Goal: Use online tool/utility: Utilize a website feature to perform a specific function

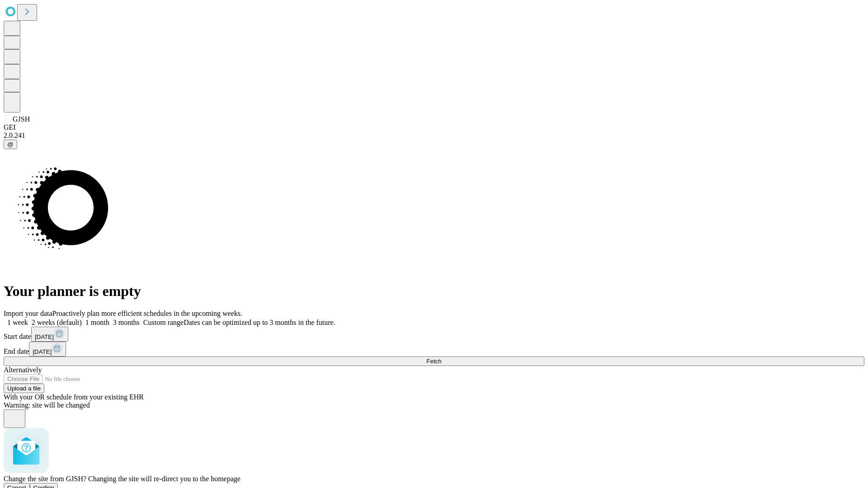
click at [55, 485] on span "Confirm" at bounding box center [43, 488] width 21 height 7
click at [28, 319] on label "1 week" at bounding box center [16, 323] width 24 height 8
click at [441, 358] on span "Fetch" at bounding box center [433, 361] width 15 height 7
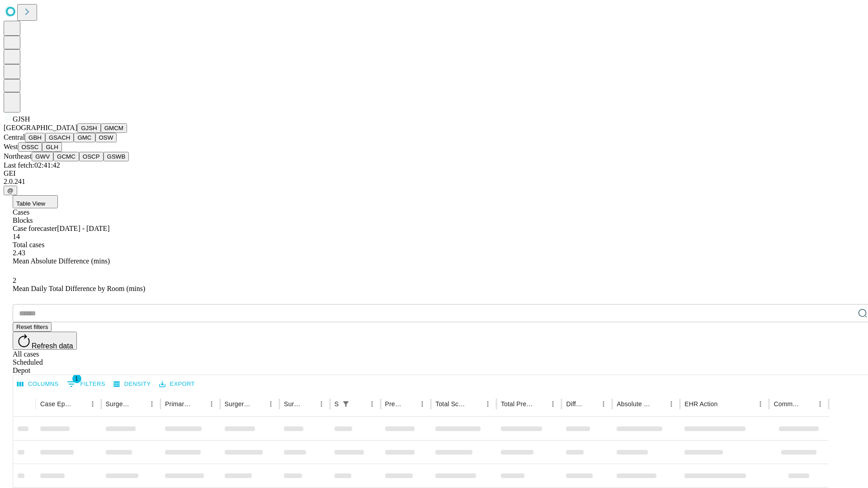
click at [101, 133] on button "GMCM" at bounding box center [114, 127] width 26 height 9
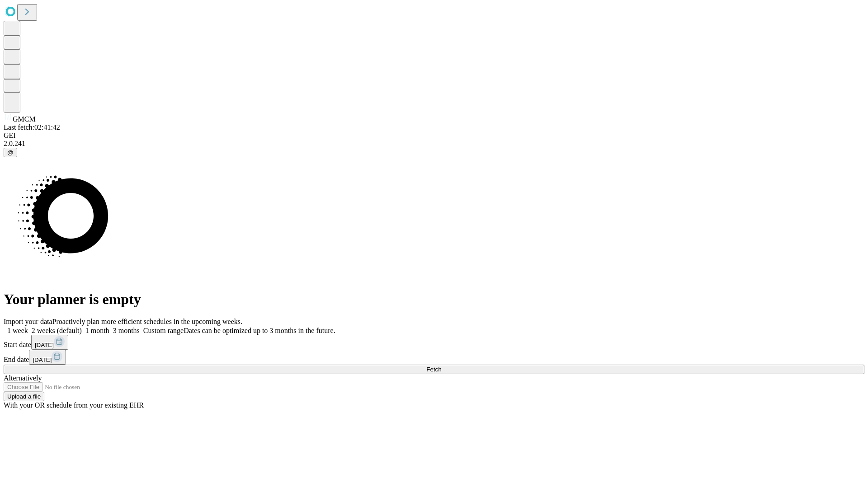
click at [28, 327] on label "1 week" at bounding box center [16, 331] width 24 height 8
click at [441, 366] on span "Fetch" at bounding box center [433, 369] width 15 height 7
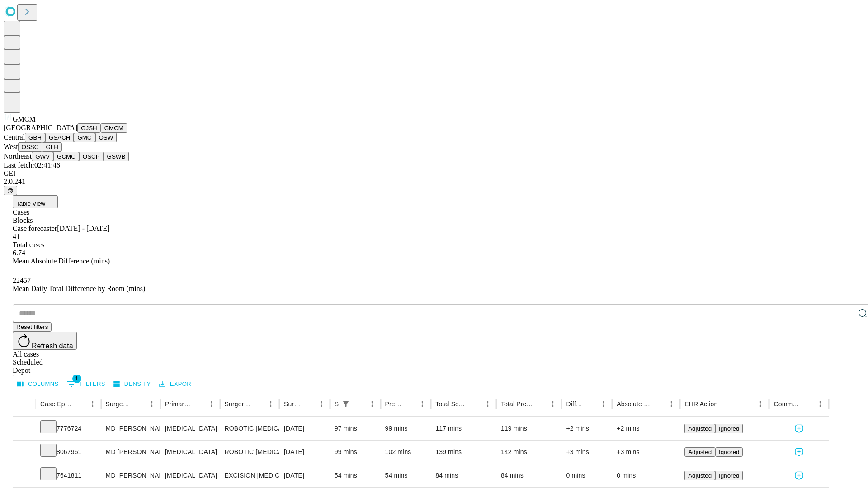
click at [45, 142] on button "GBH" at bounding box center [35, 137] width 20 height 9
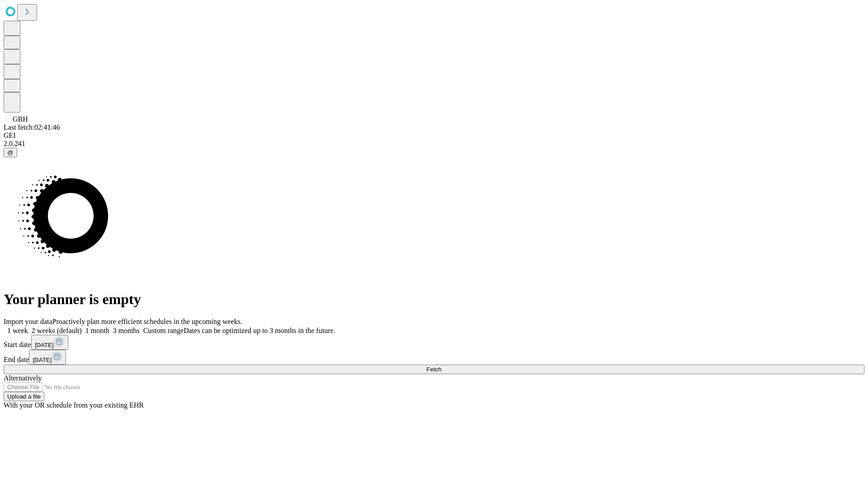
click at [441, 366] on span "Fetch" at bounding box center [433, 369] width 15 height 7
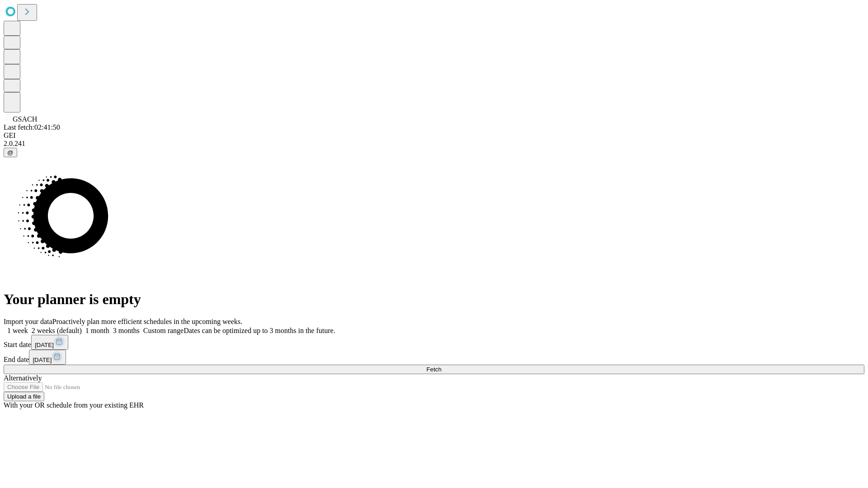
click at [28, 327] on label "1 week" at bounding box center [16, 331] width 24 height 8
click at [441, 366] on span "Fetch" at bounding box center [433, 369] width 15 height 7
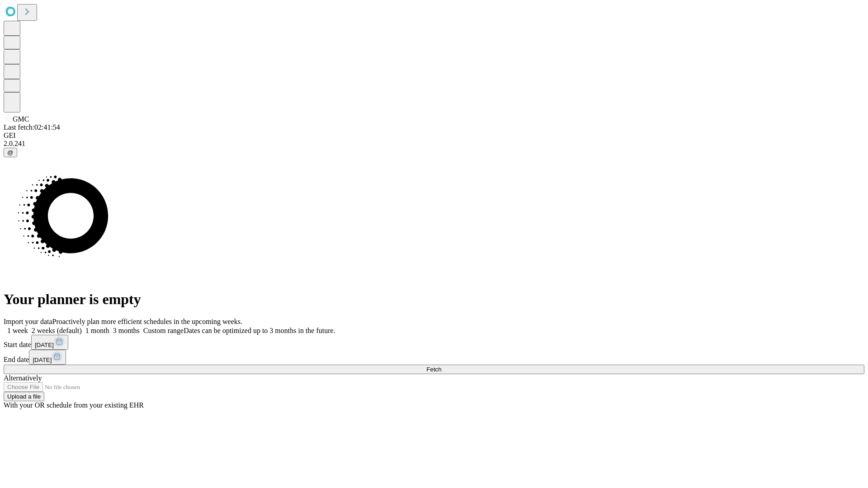
click at [28, 327] on label "1 week" at bounding box center [16, 331] width 24 height 8
click at [441, 366] on span "Fetch" at bounding box center [433, 369] width 15 height 7
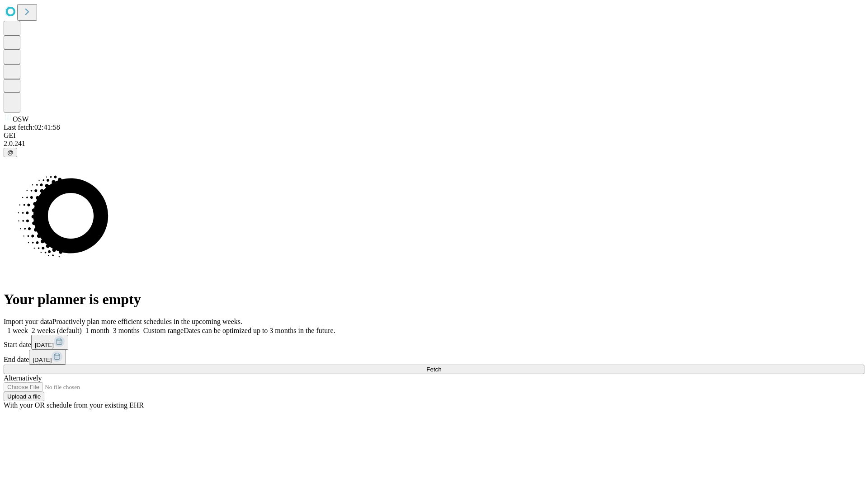
click at [28, 327] on label "1 week" at bounding box center [16, 331] width 24 height 8
click at [441, 366] on span "Fetch" at bounding box center [433, 369] width 15 height 7
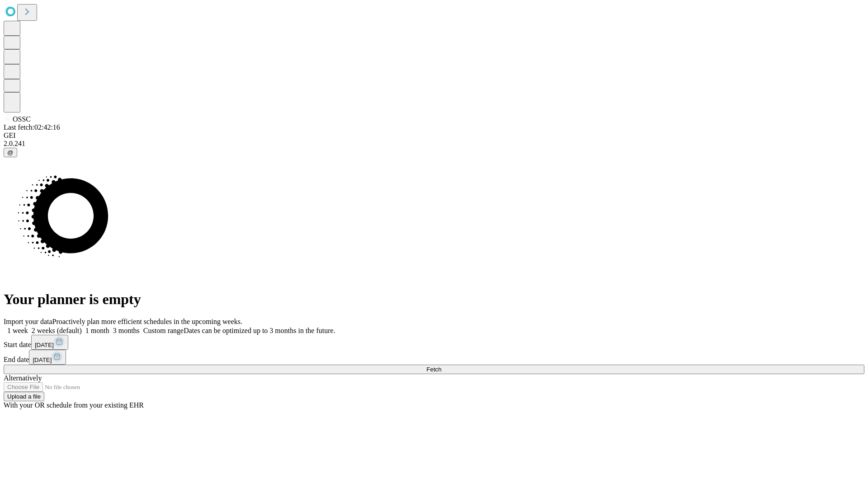
click at [28, 327] on label "1 week" at bounding box center [16, 331] width 24 height 8
click at [441, 366] on span "Fetch" at bounding box center [433, 369] width 15 height 7
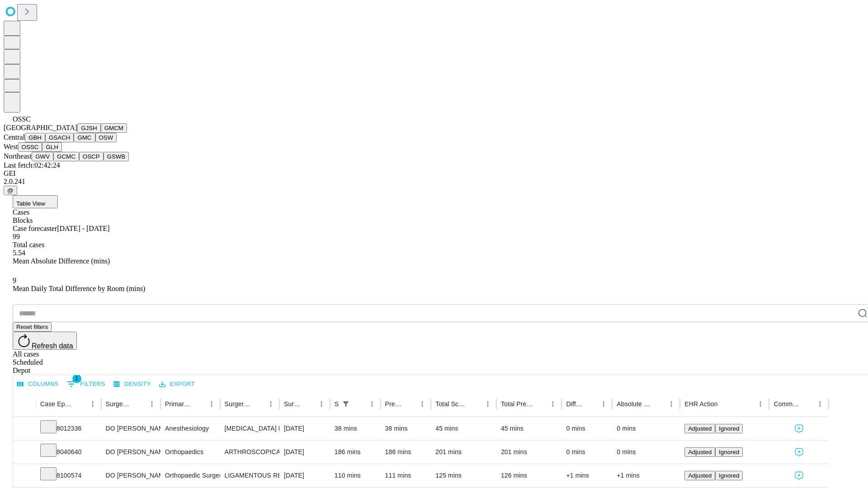
click at [61, 152] on button "GLH" at bounding box center [51, 146] width 19 height 9
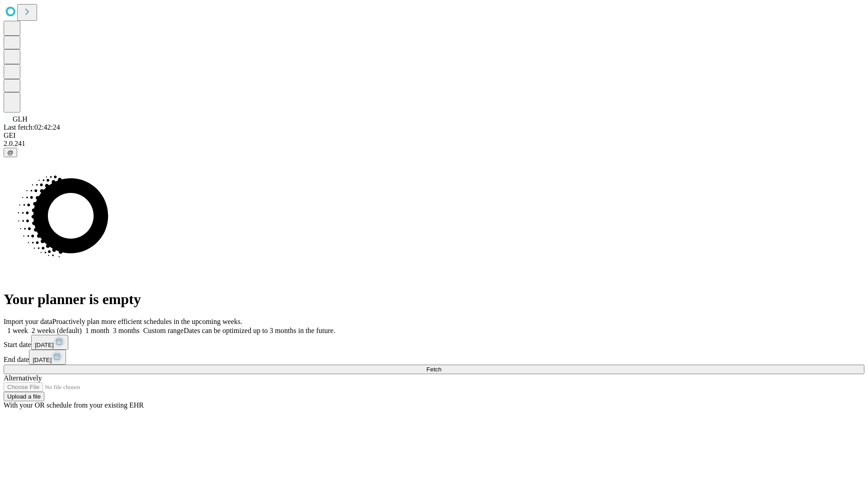
click at [28, 327] on label "1 week" at bounding box center [16, 331] width 24 height 8
click at [441, 366] on span "Fetch" at bounding box center [433, 369] width 15 height 7
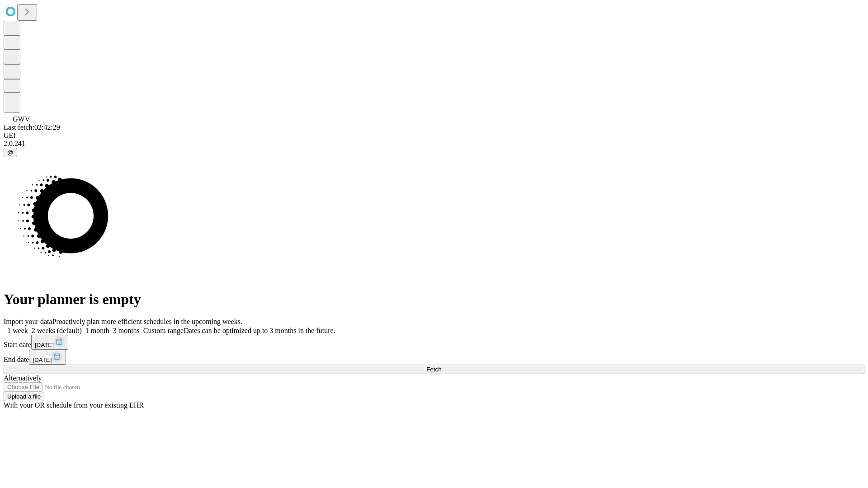
click at [28, 327] on label "1 week" at bounding box center [16, 331] width 24 height 8
click at [441, 366] on span "Fetch" at bounding box center [433, 369] width 15 height 7
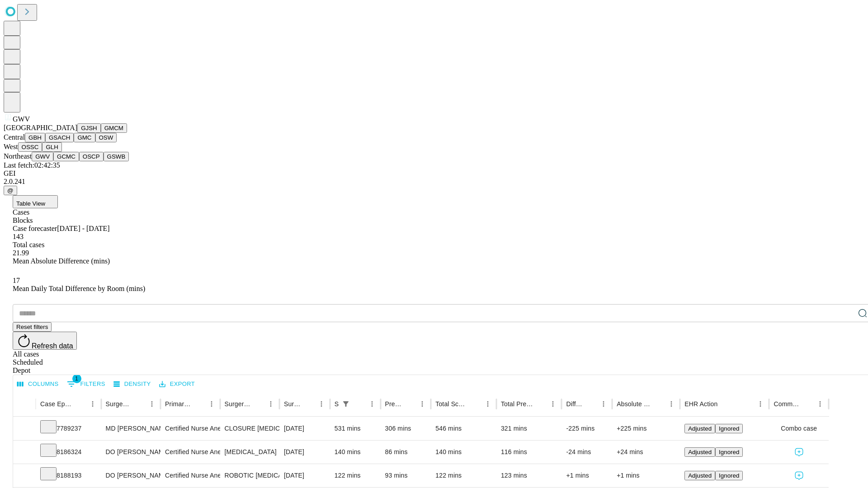
click at [70, 161] on button "GCMC" at bounding box center [66, 156] width 26 height 9
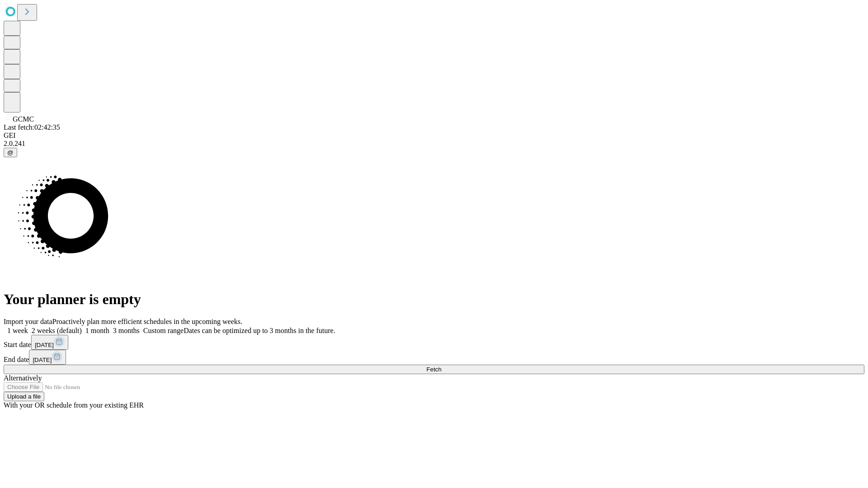
click at [28, 327] on label "1 week" at bounding box center [16, 331] width 24 height 8
click at [441, 366] on span "Fetch" at bounding box center [433, 369] width 15 height 7
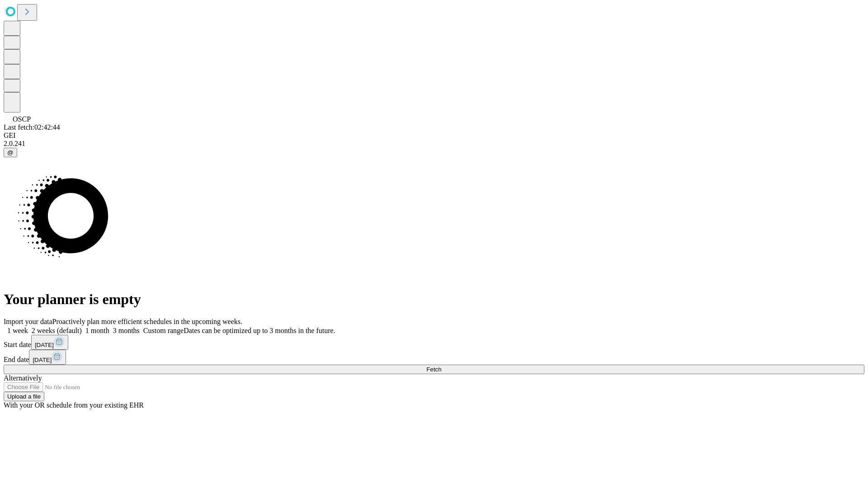
click at [28, 327] on label "1 week" at bounding box center [16, 331] width 24 height 8
click at [441, 366] on span "Fetch" at bounding box center [433, 369] width 15 height 7
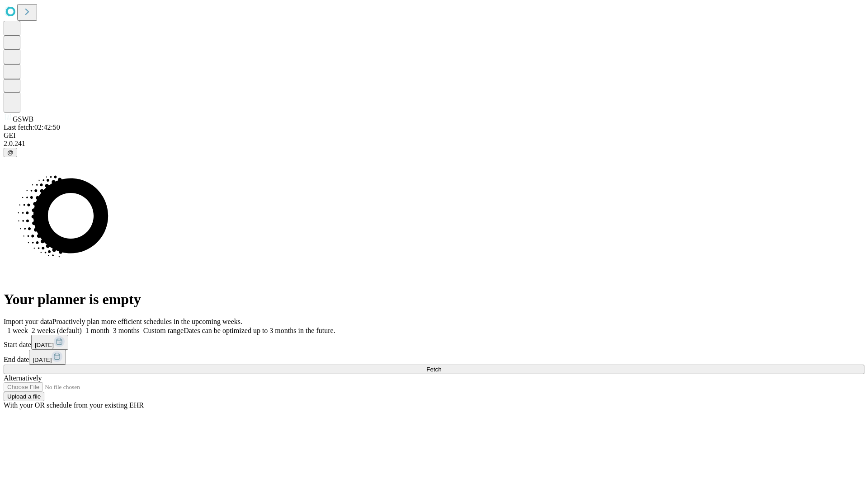
click at [28, 327] on label "1 week" at bounding box center [16, 331] width 24 height 8
click at [441, 366] on span "Fetch" at bounding box center [433, 369] width 15 height 7
